Goal: Information Seeking & Learning: Learn about a topic

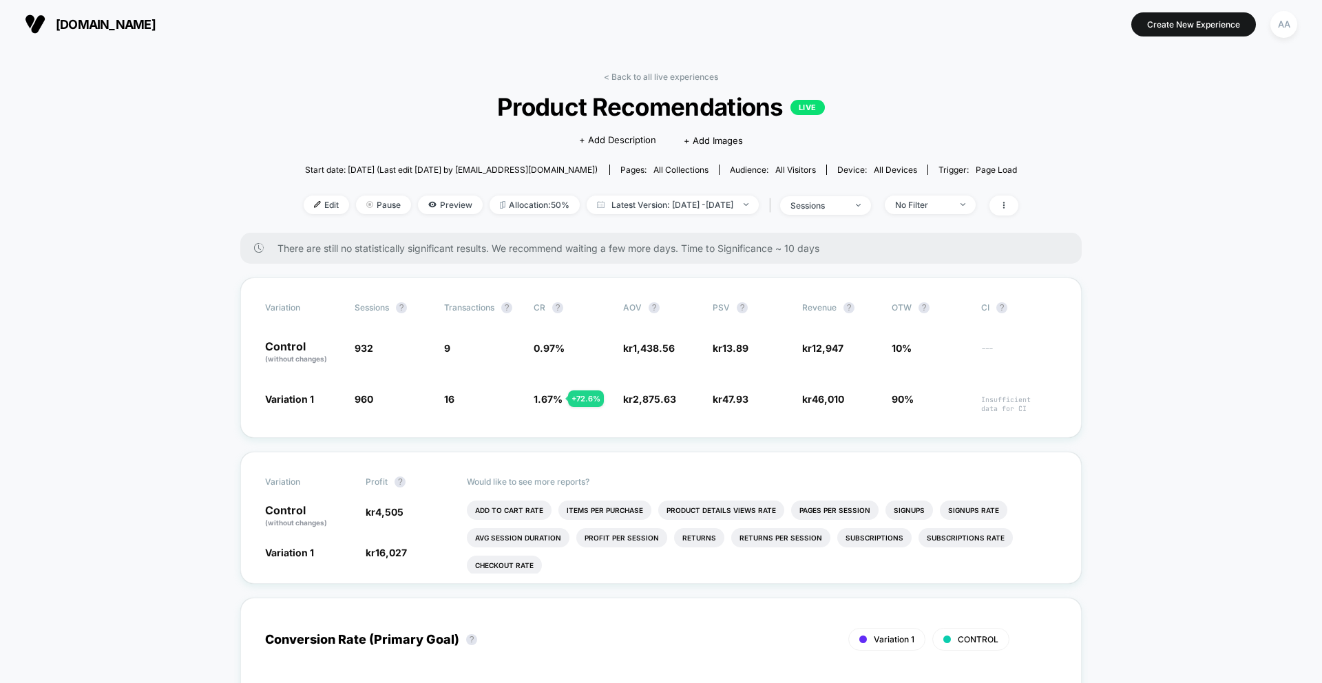
click at [724, 81] on div "< Back to all live experiences Product Recomendations LIVE Click to edit experi…" at bounding box center [661, 152] width 715 height 161
click at [690, 81] on link "< Back to all live experiences" at bounding box center [661, 77] width 114 height 10
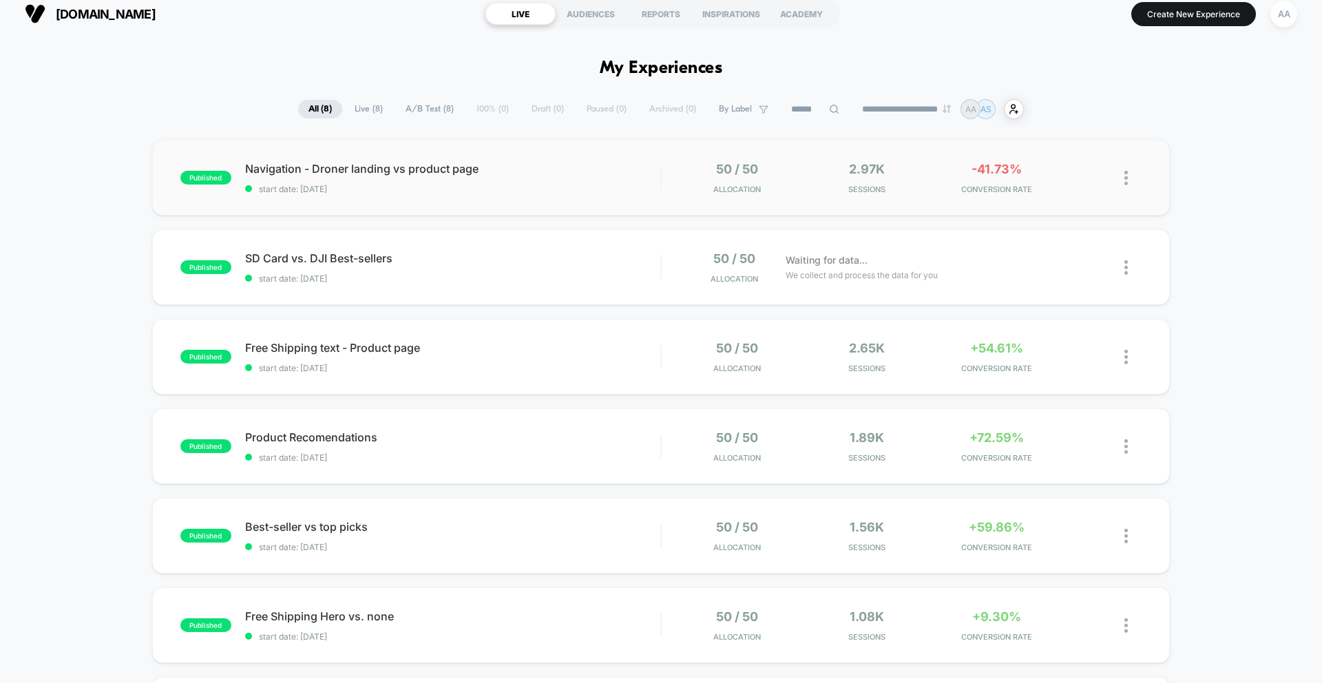
scroll to position [11, 0]
click at [364, 169] on span "Navigation - Droner landing vs product page Click to edit experience details" at bounding box center [452, 168] width 415 height 14
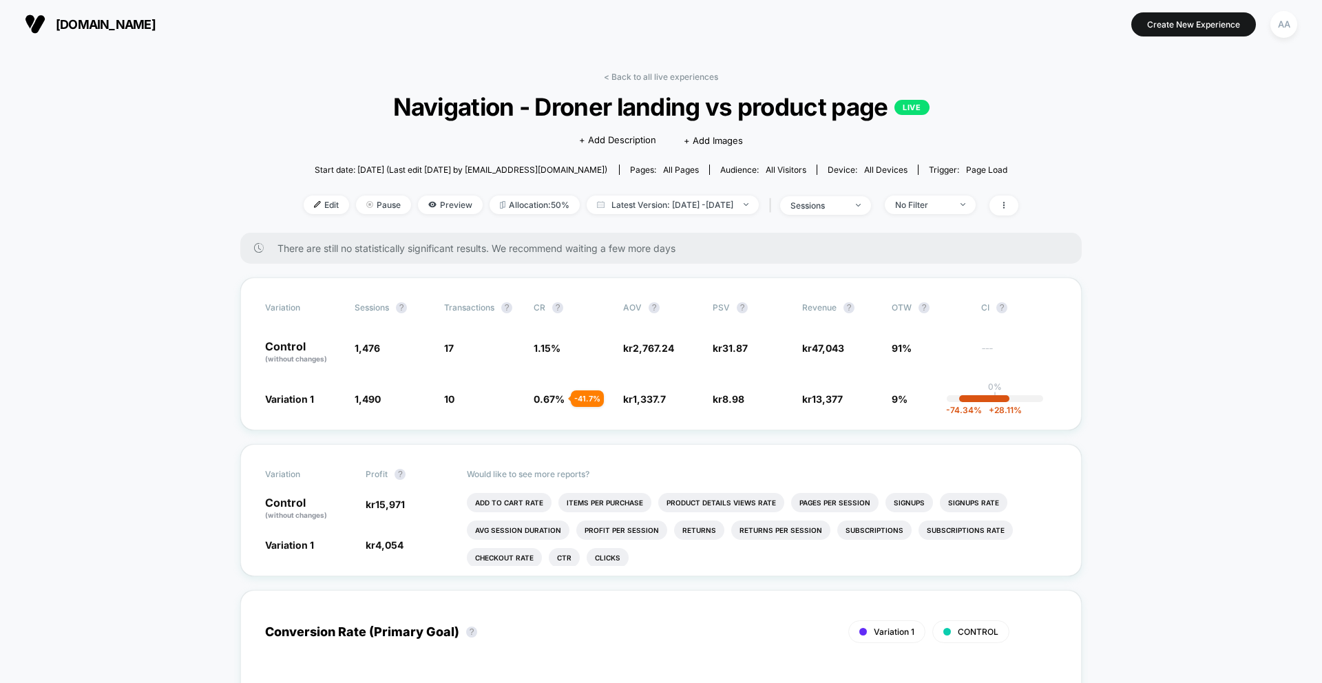
click at [614, 250] on span "There are still no statistically significant results. We recommend waiting a fe…" at bounding box center [665, 248] width 776 height 12
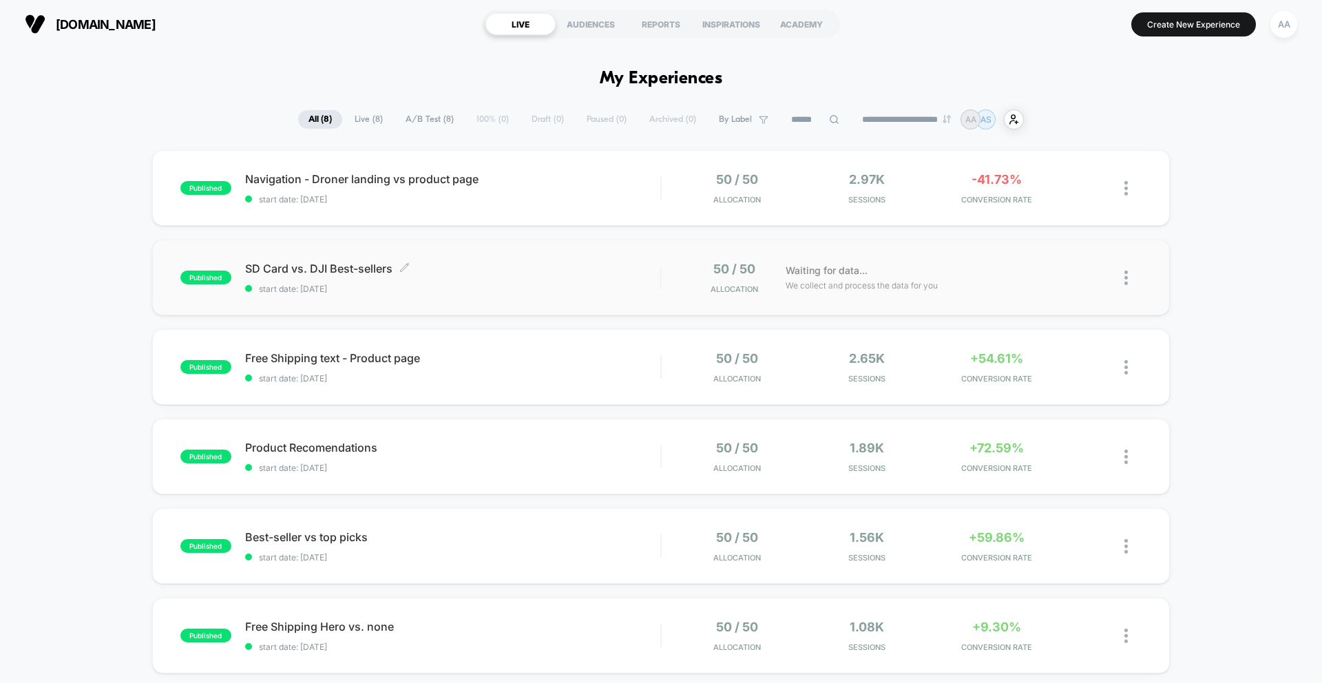
click at [366, 270] on span "SD Card vs. DJI Best-sellers Click to edit experience details" at bounding box center [452, 269] width 415 height 14
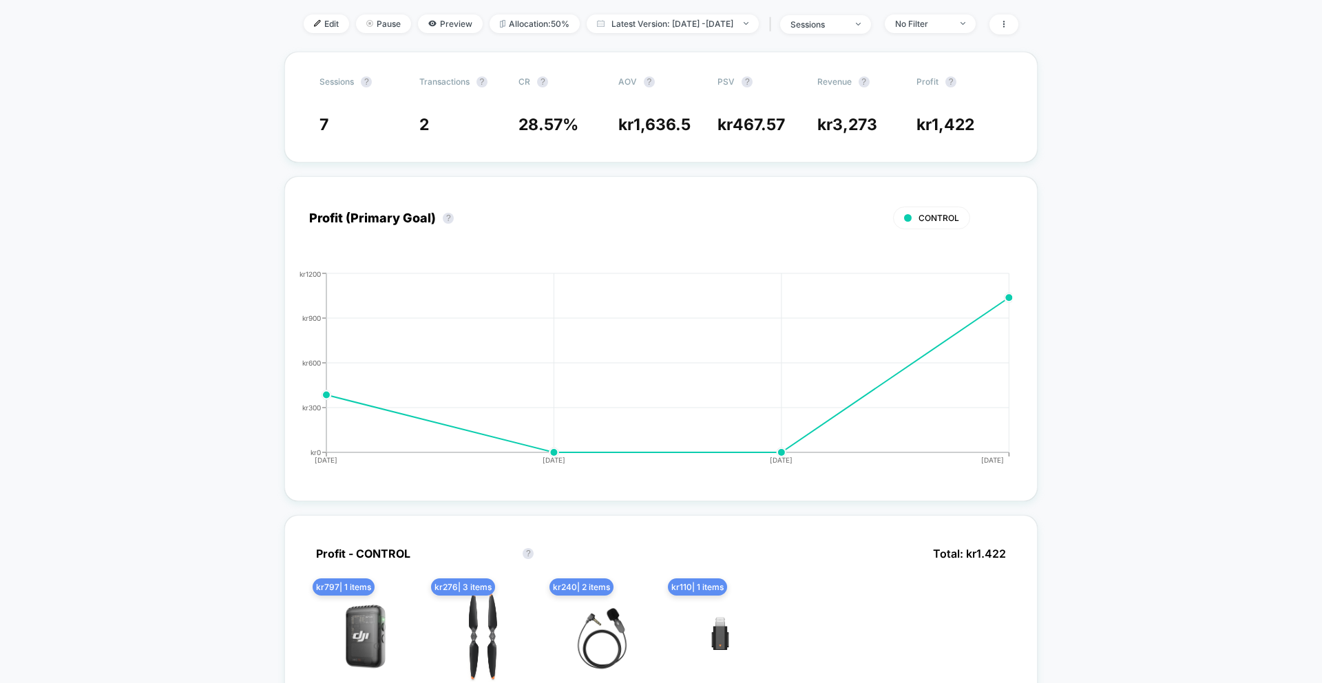
scroll to position [171, 0]
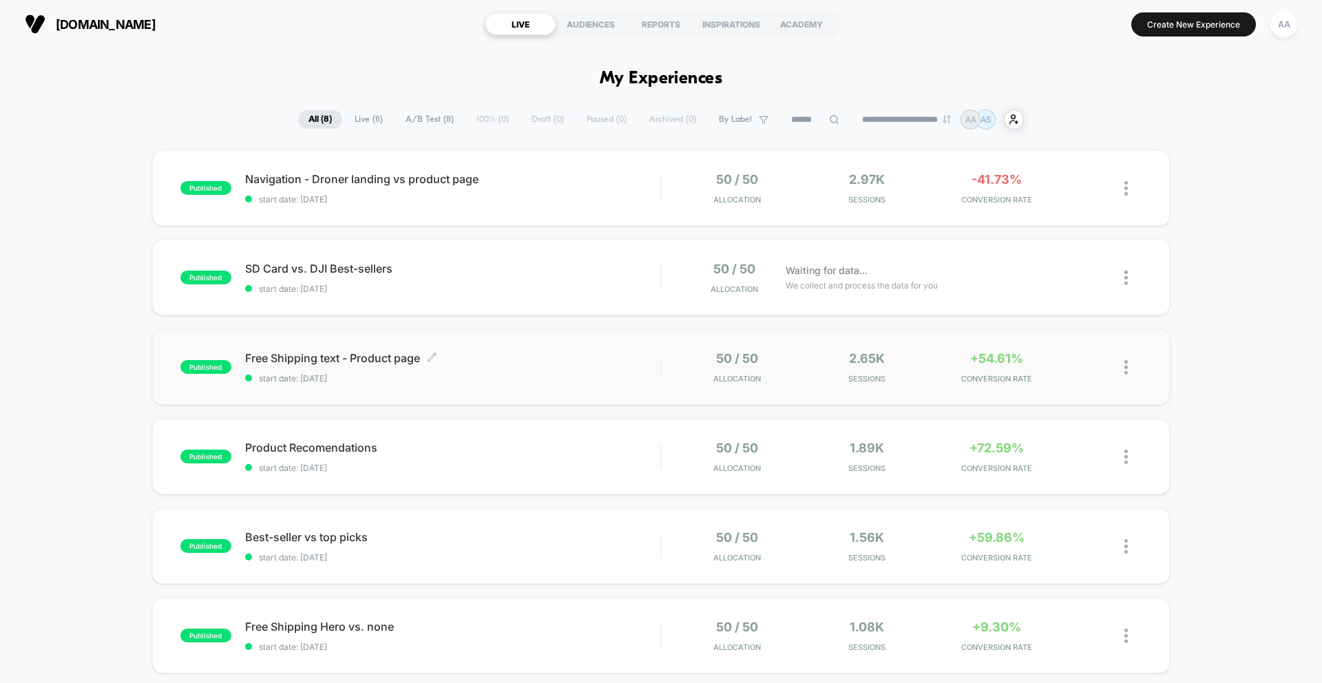
scroll to position [24, 0]
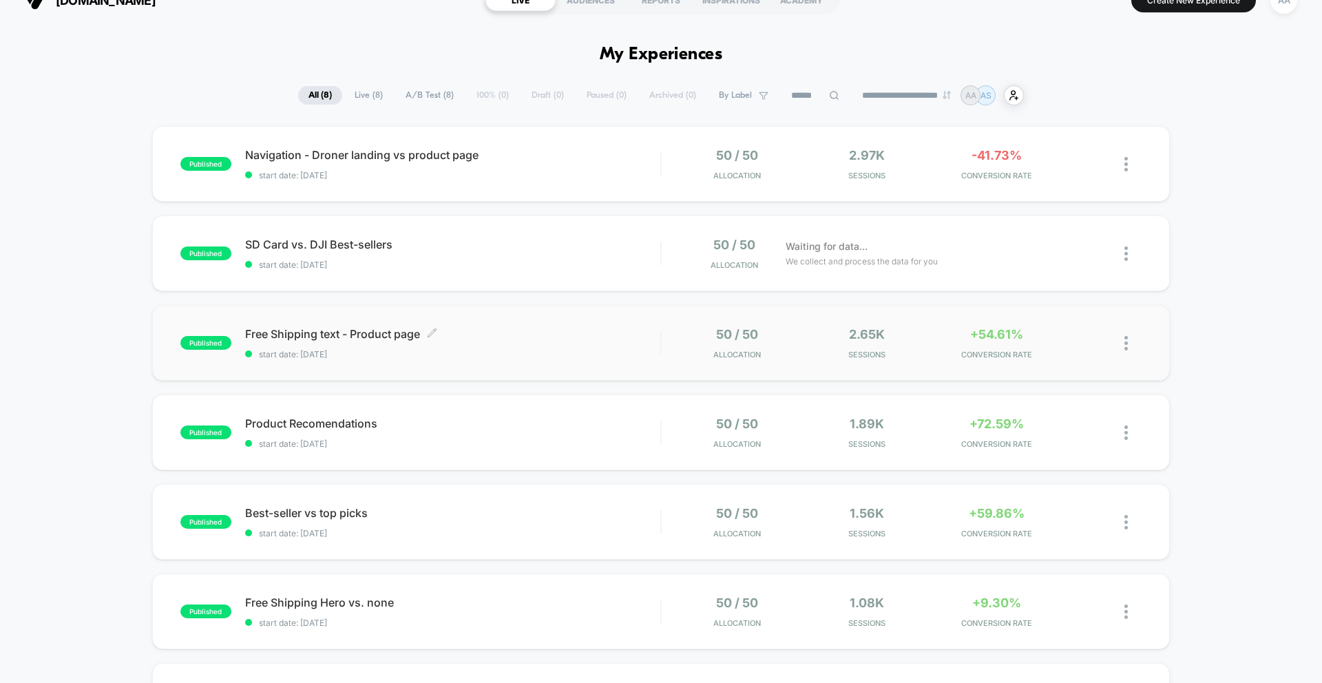
click at [375, 352] on span "start date: [DATE]" at bounding box center [452, 354] width 415 height 10
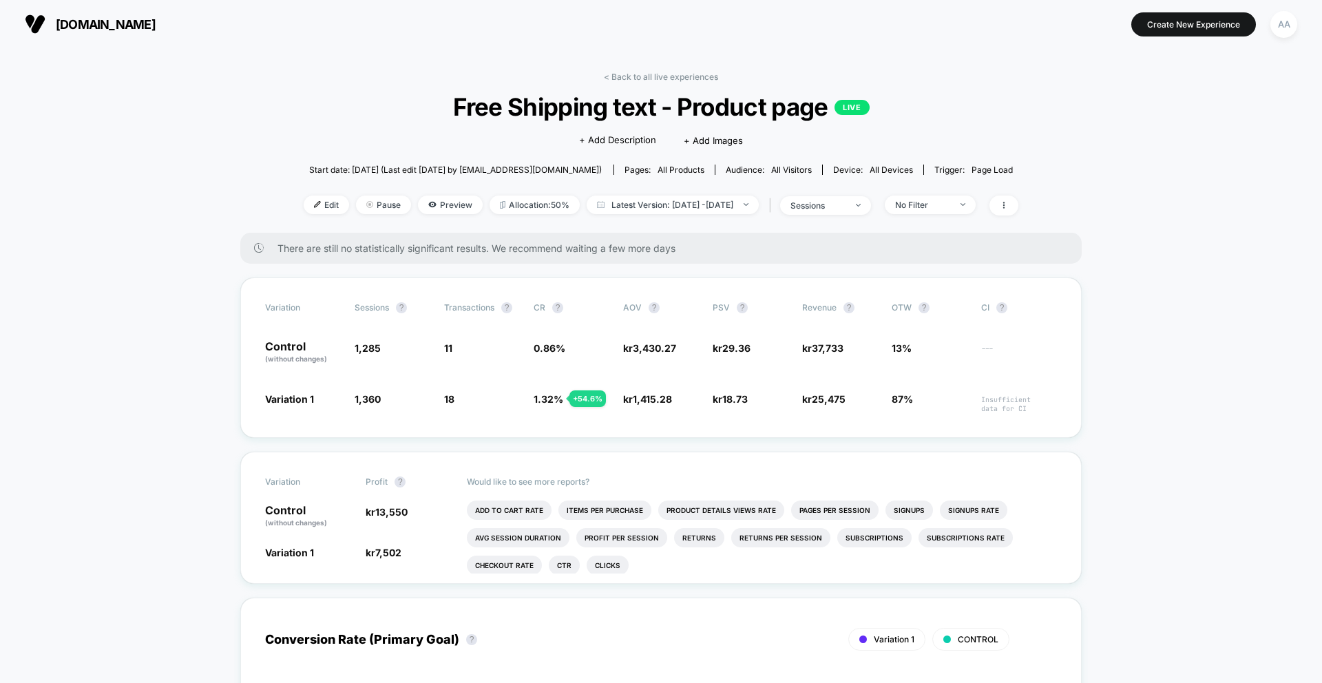
scroll to position [4, 0]
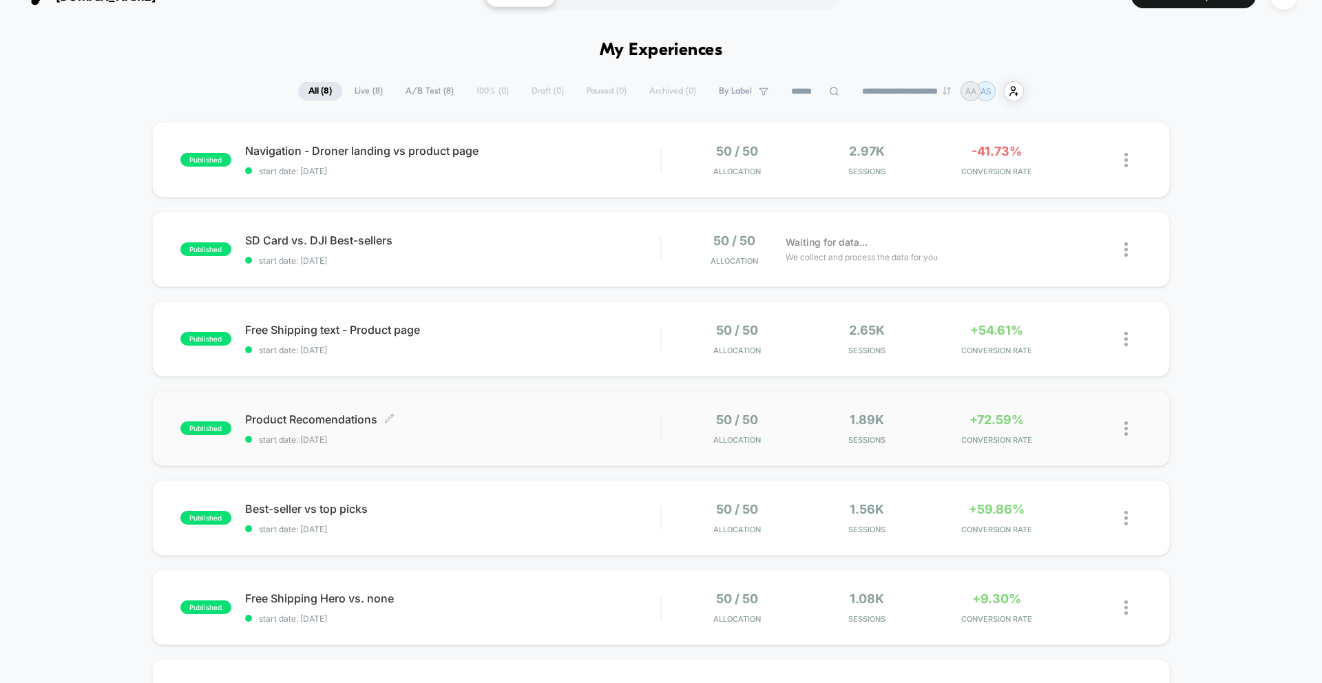
scroll to position [49, 0]
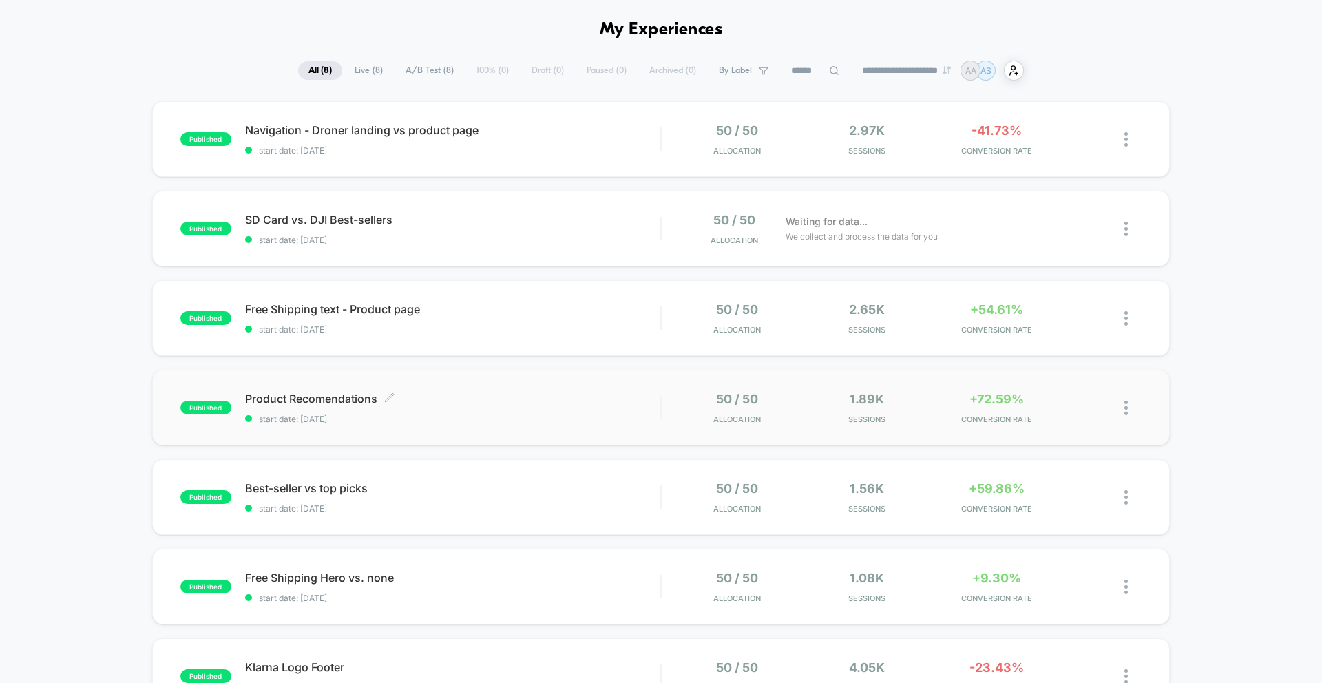
click at [346, 408] on div "Product Recomendations Click to edit experience details Click to edit experienc…" at bounding box center [452, 408] width 415 height 32
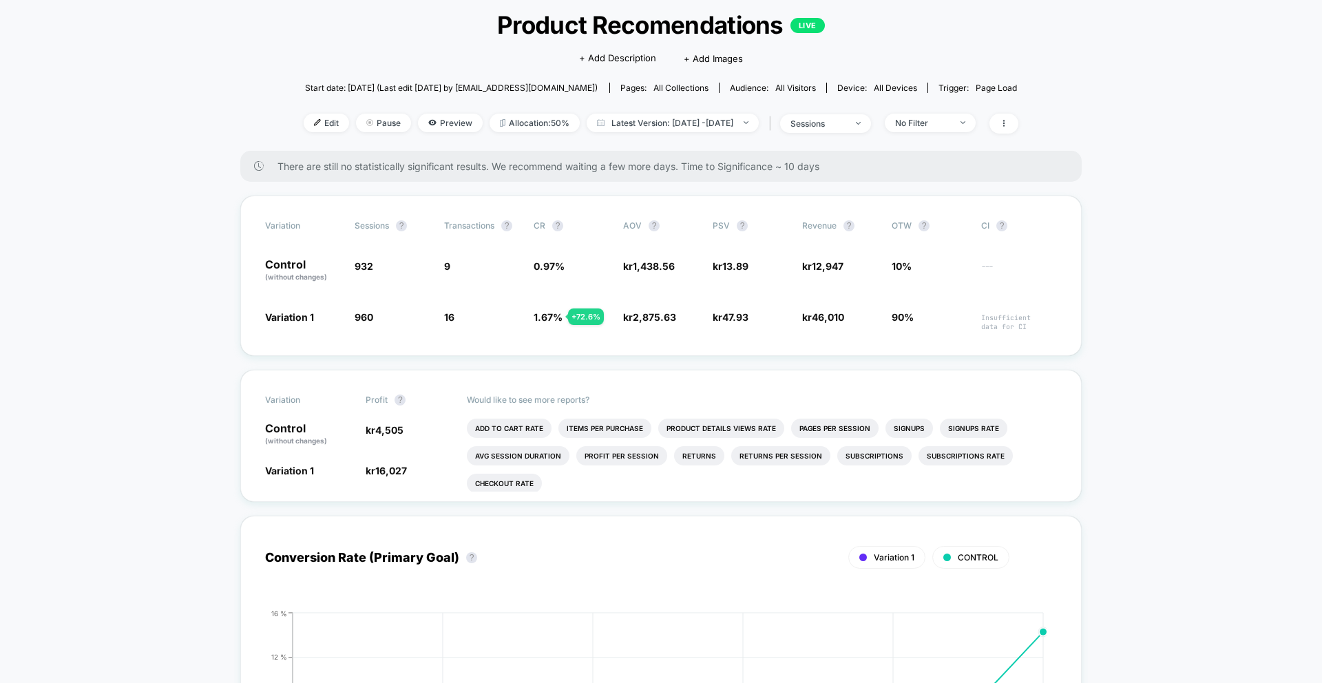
scroll to position [66, 0]
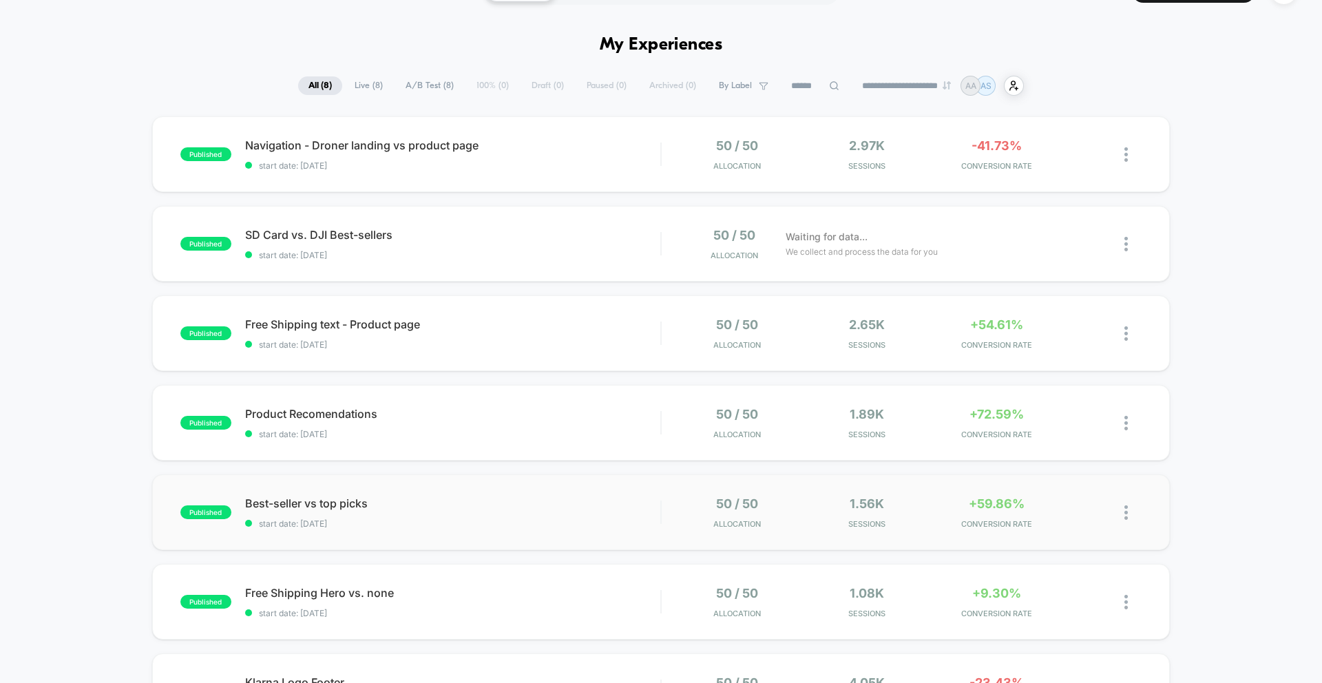
scroll to position [80, 0]
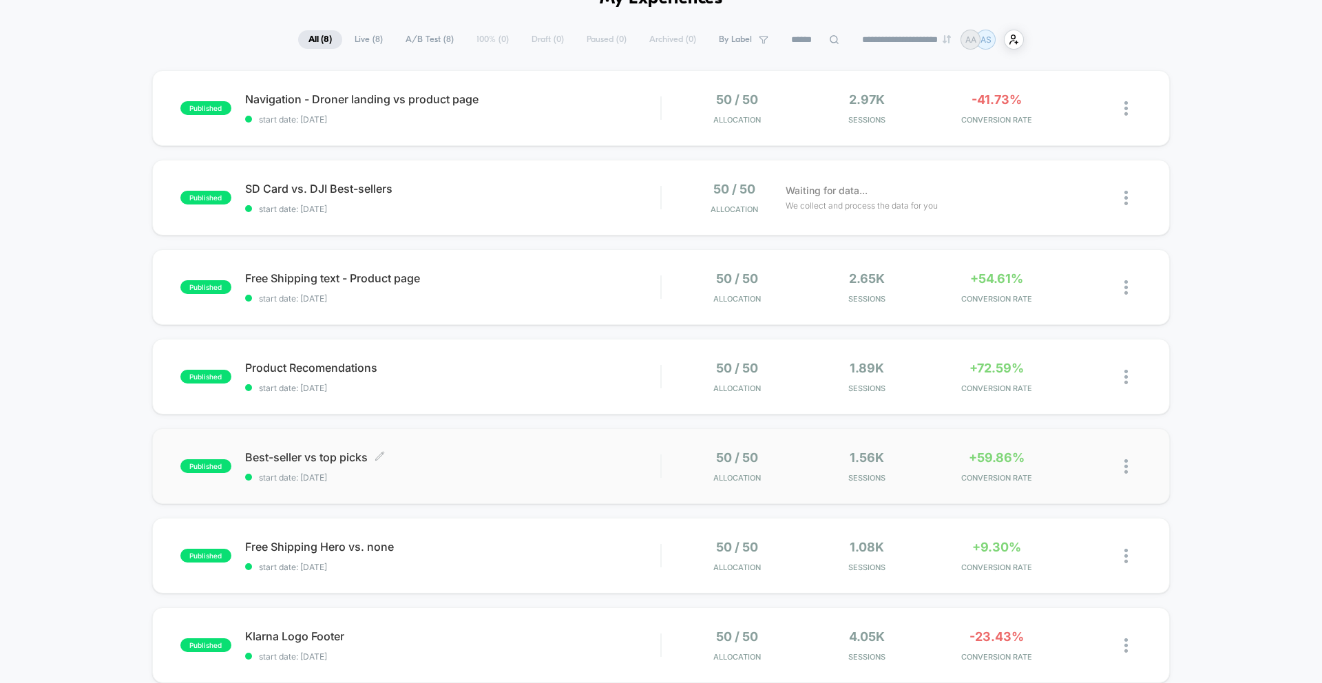
click at [429, 456] on span "Best-seller vs top picks Click to edit experience details" at bounding box center [452, 457] width 415 height 14
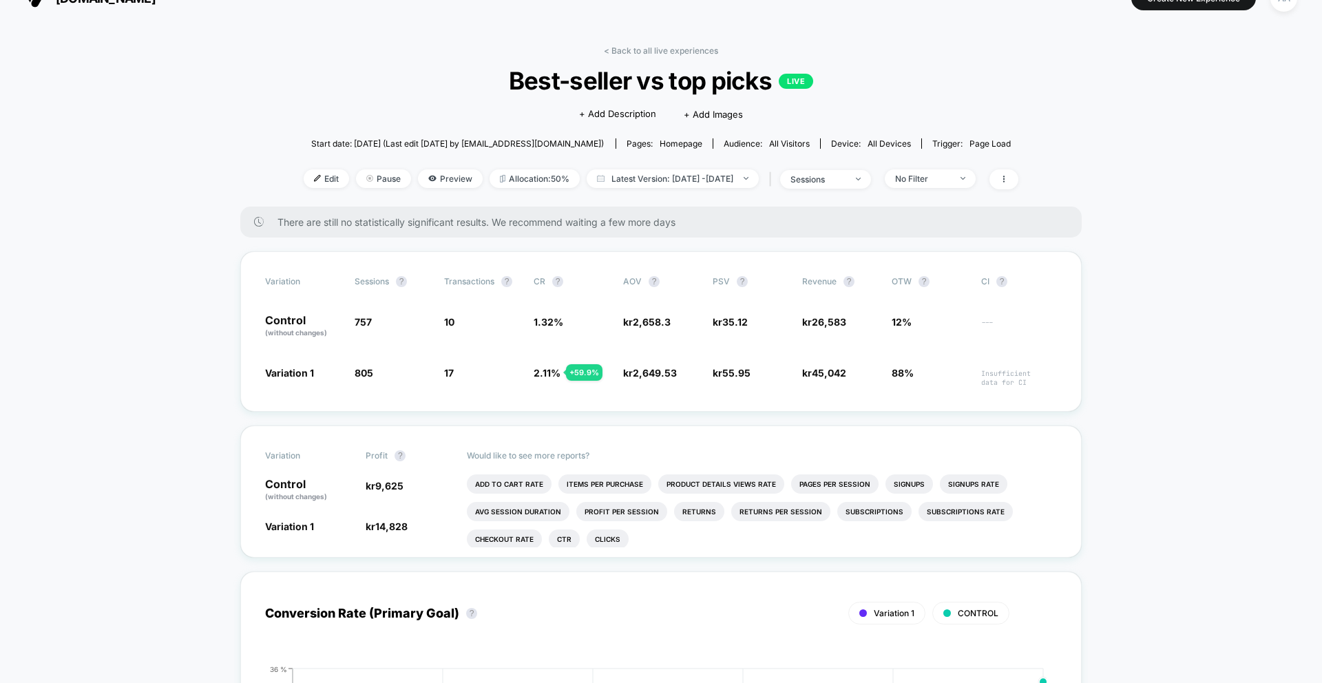
scroll to position [24, 0]
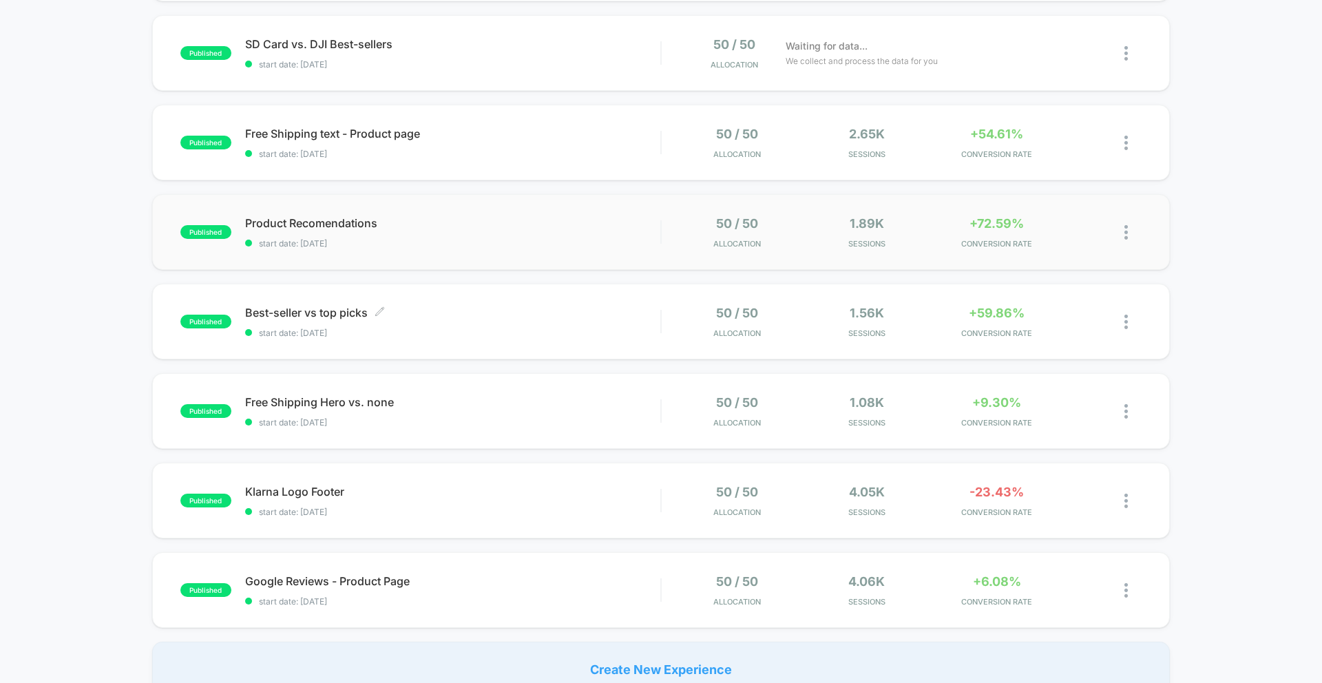
scroll to position [226, 0]
click at [453, 401] on span "Free Shipping Hero vs. none Click to edit experience details" at bounding box center [452, 401] width 415 height 14
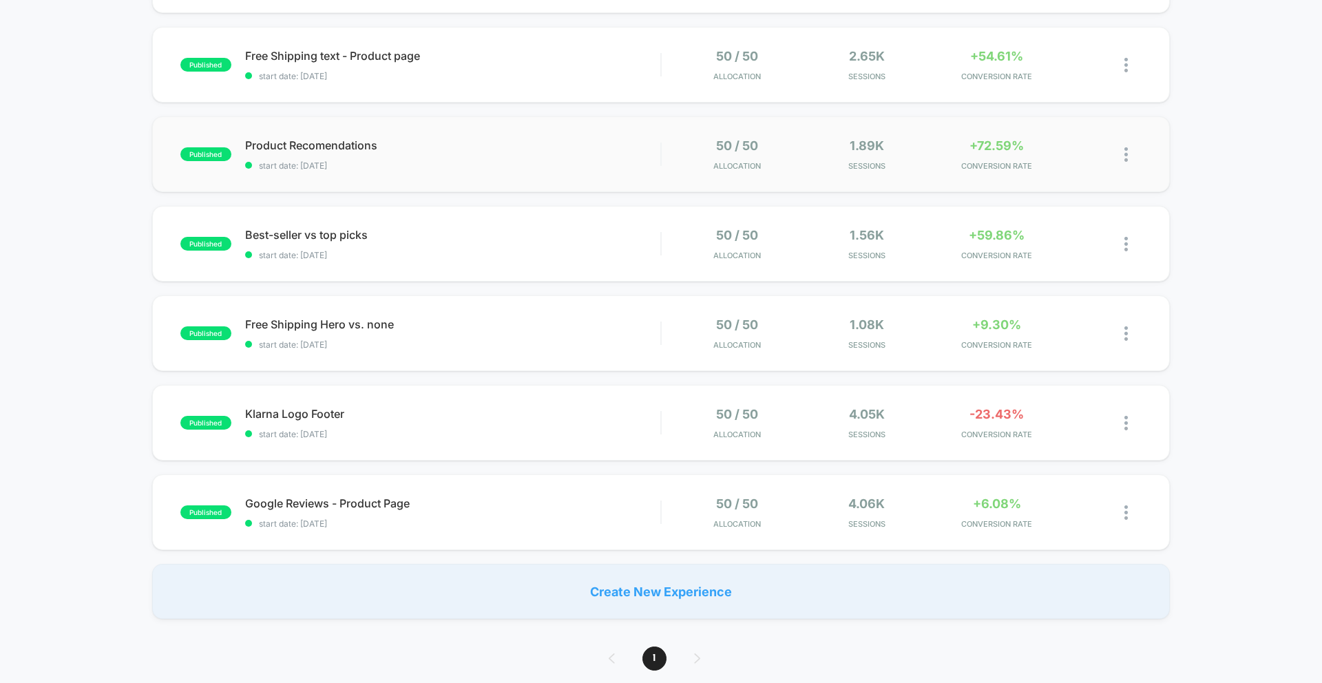
scroll to position [307, 0]
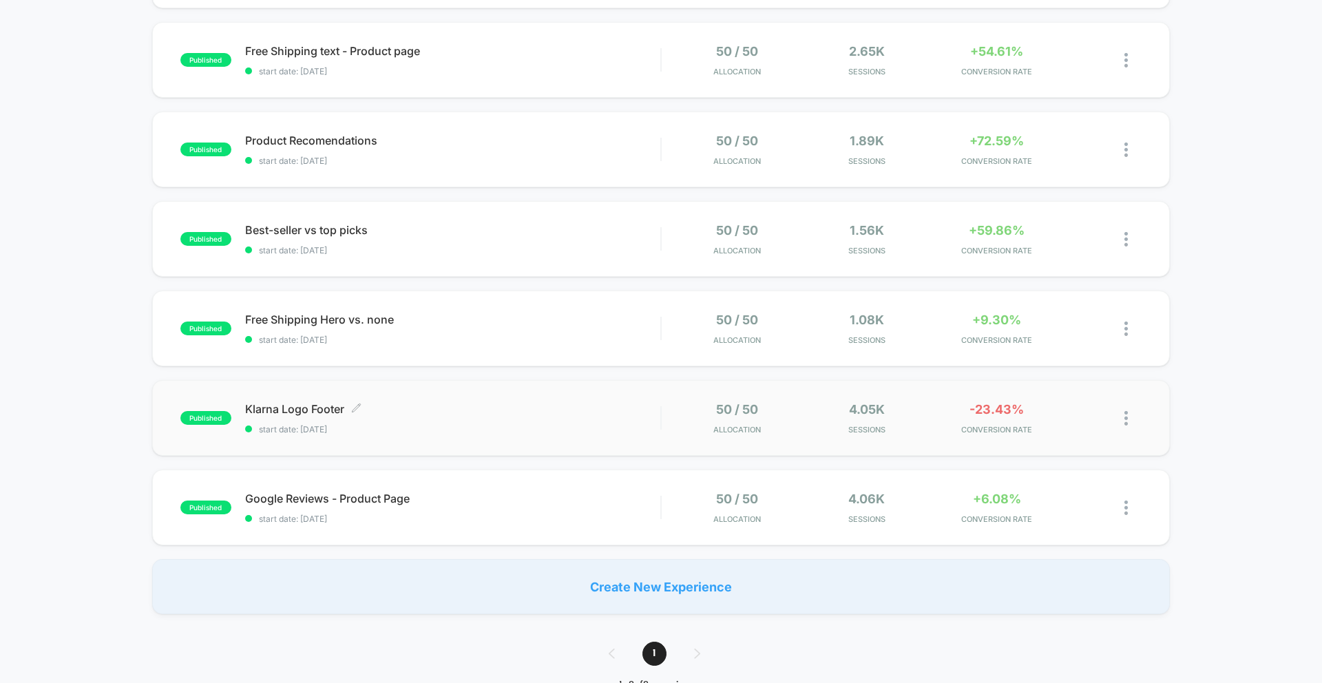
click at [362, 426] on span "start date: [DATE]" at bounding box center [452, 429] width 415 height 10
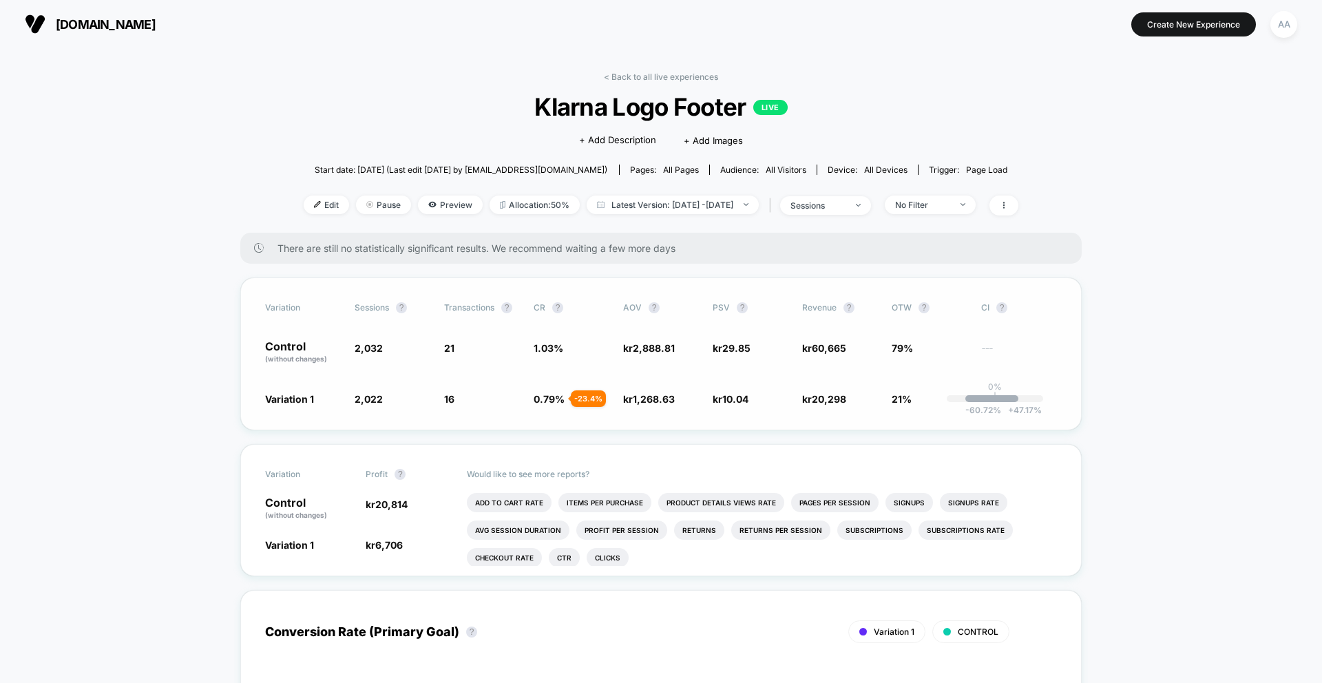
click at [993, 387] on p "0%" at bounding box center [995, 386] width 14 height 10
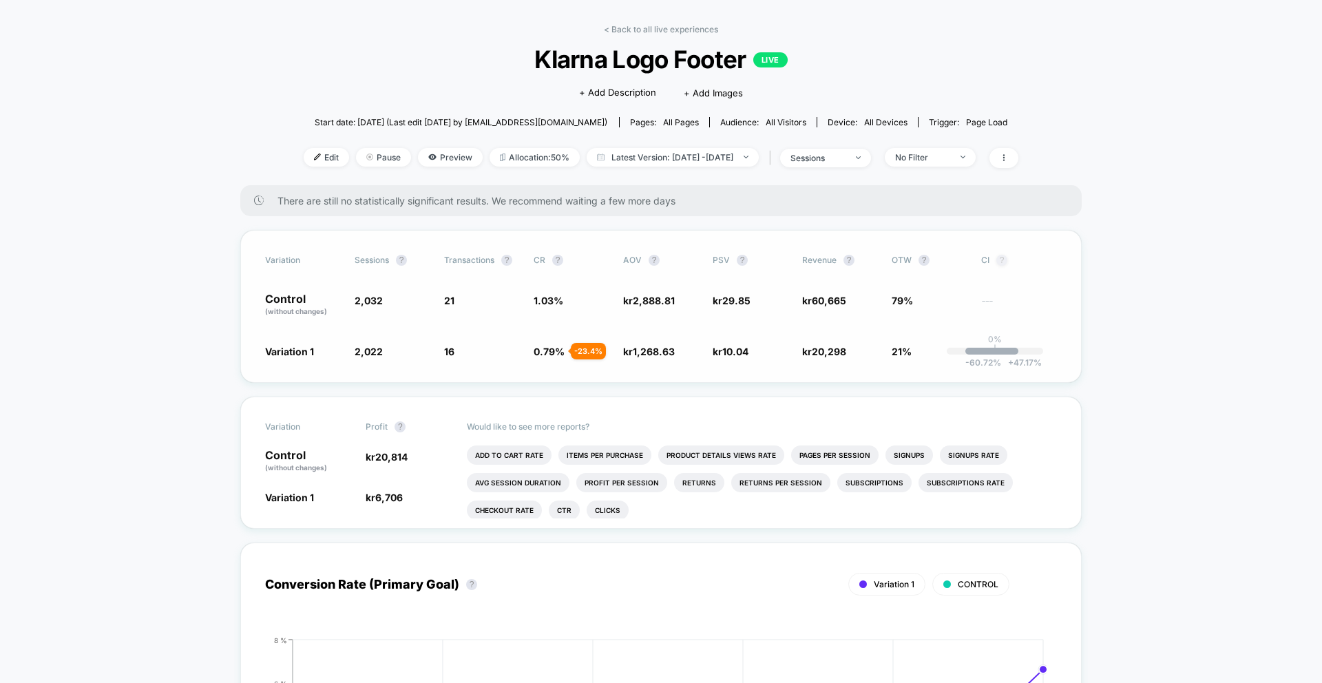
scroll to position [61, 0]
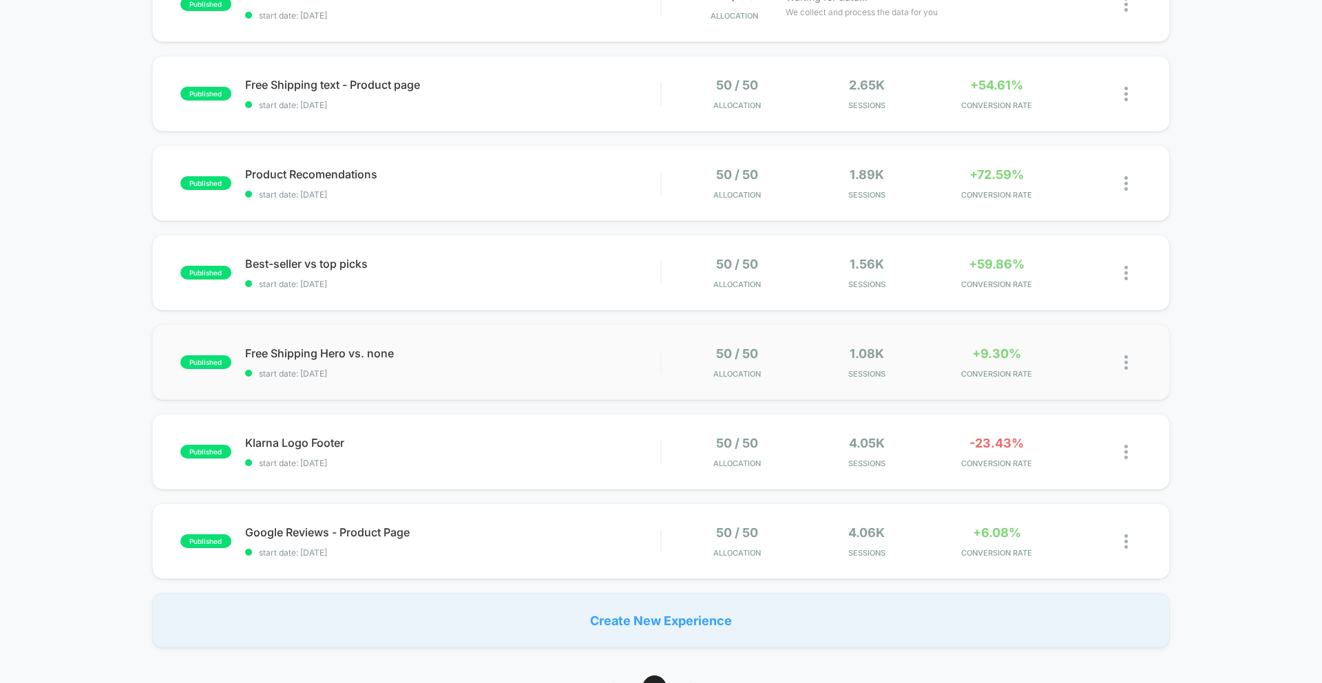
scroll to position [288, 0]
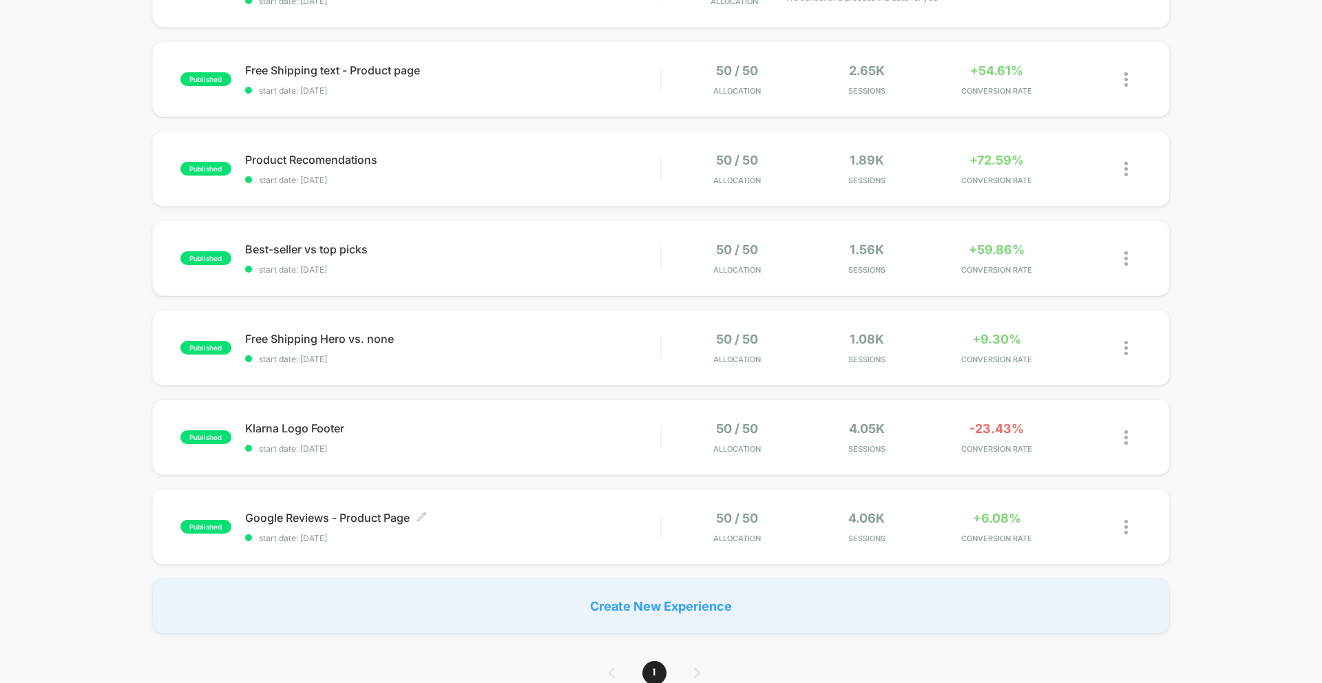
click at [324, 511] on span "Google Reviews - Product Page Click to edit experience details" at bounding box center [452, 518] width 415 height 14
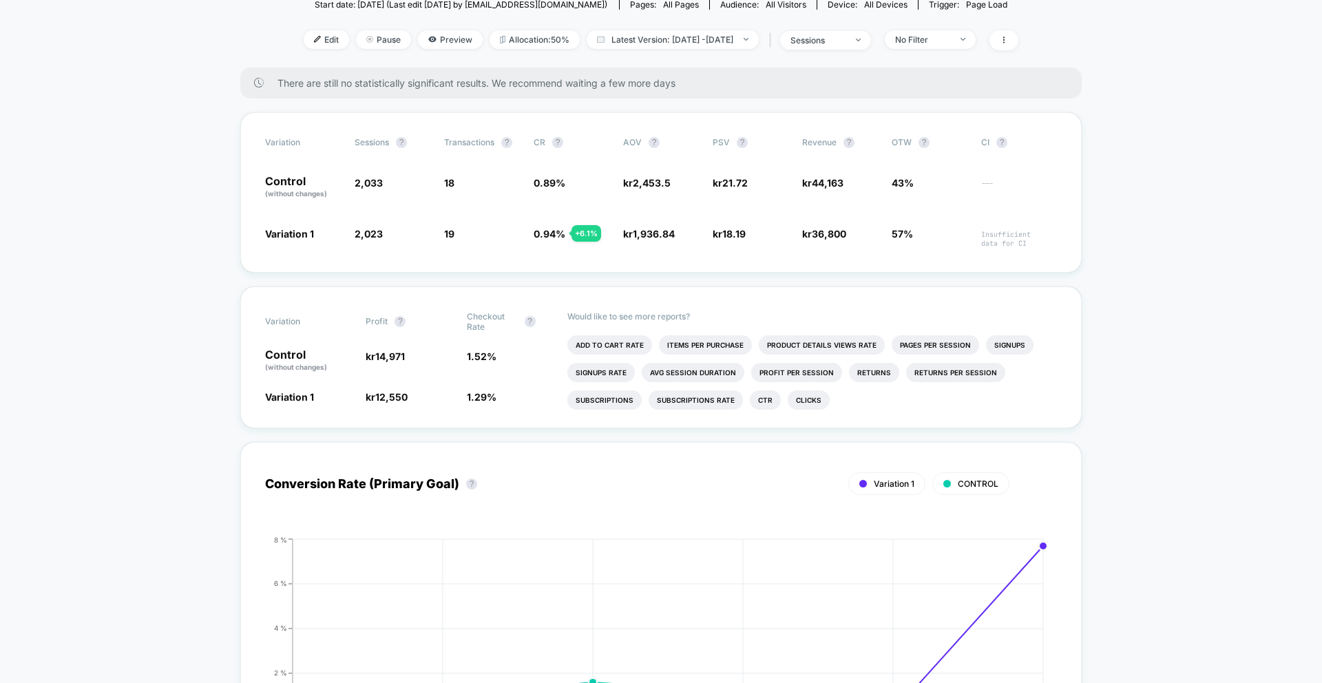
scroll to position [59, 0]
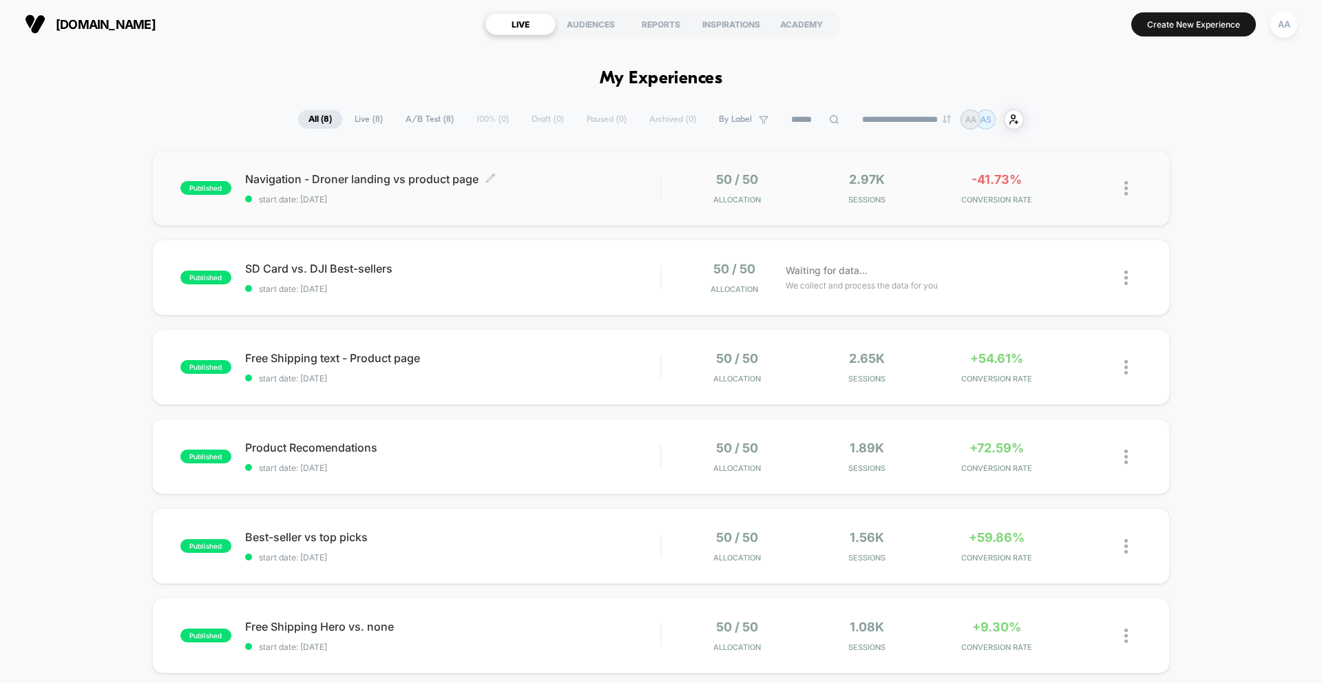
click at [558, 198] on span "start date: [DATE]" at bounding box center [452, 199] width 415 height 10
